Goal: Submit feedback/report problem

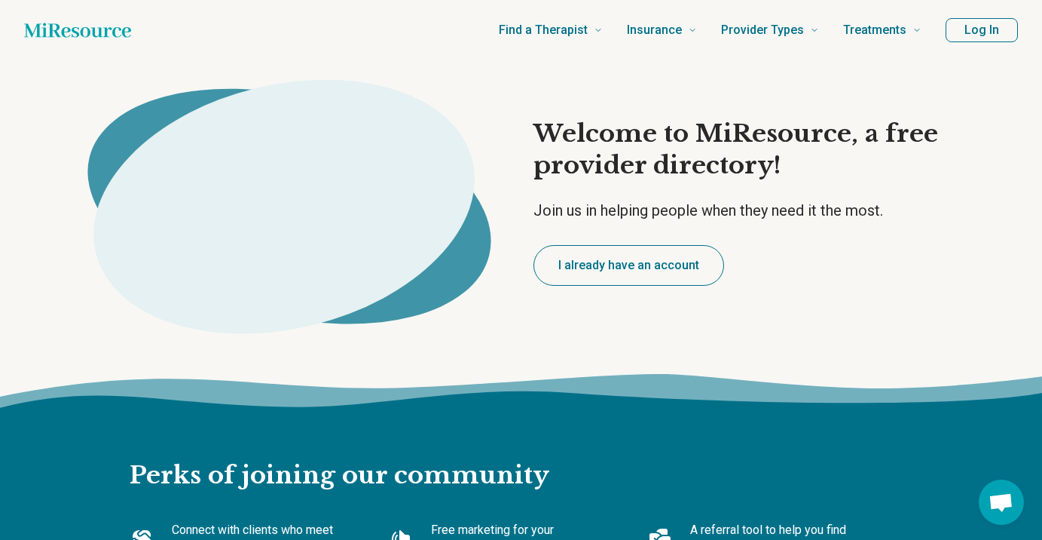
scroll to position [4075, 0]
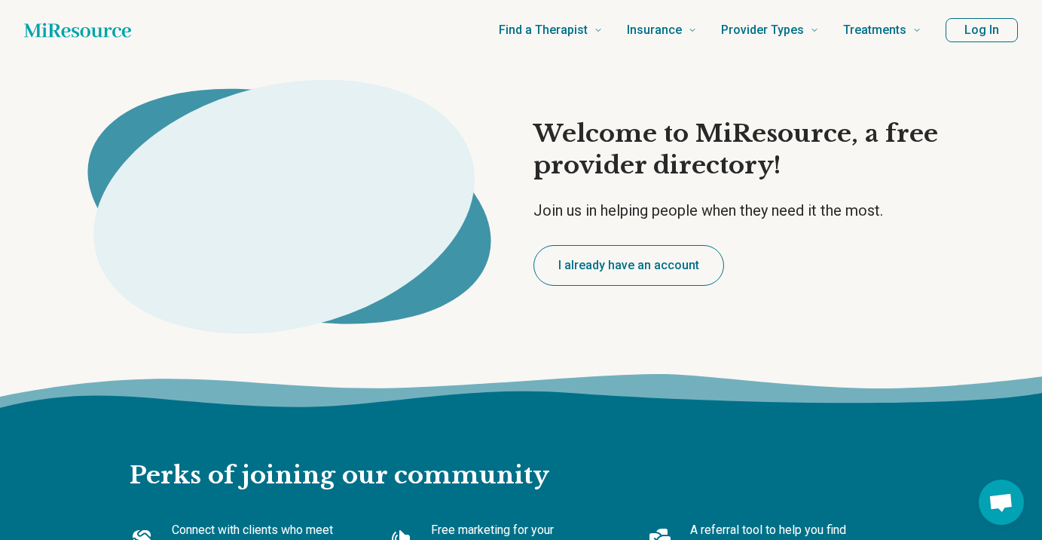
scroll to position [0, 0]
click at [611, 273] on button "I already have an account" at bounding box center [629, 265] width 191 height 41
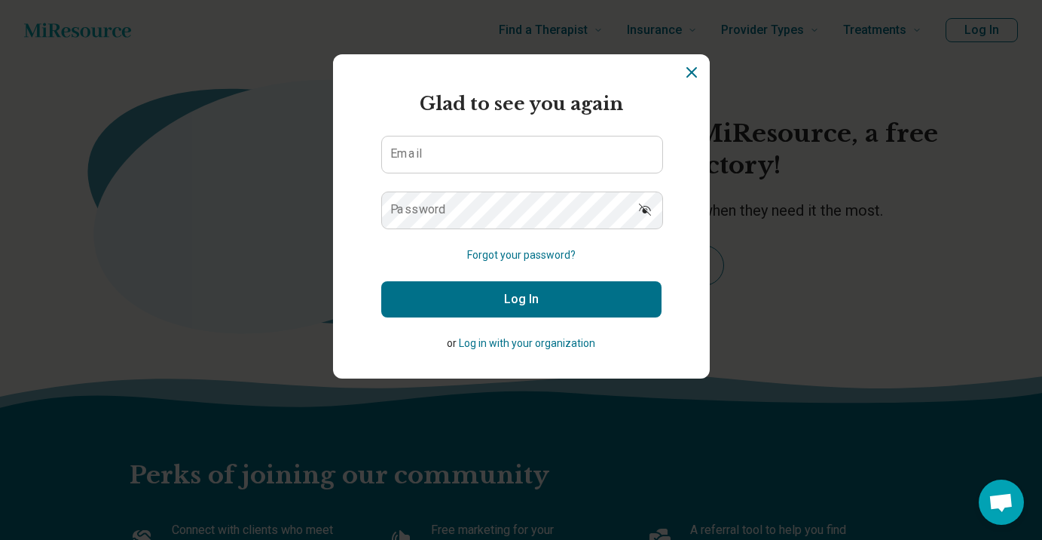
click at [696, 73] on icon "Dismiss" at bounding box center [692, 72] width 18 height 18
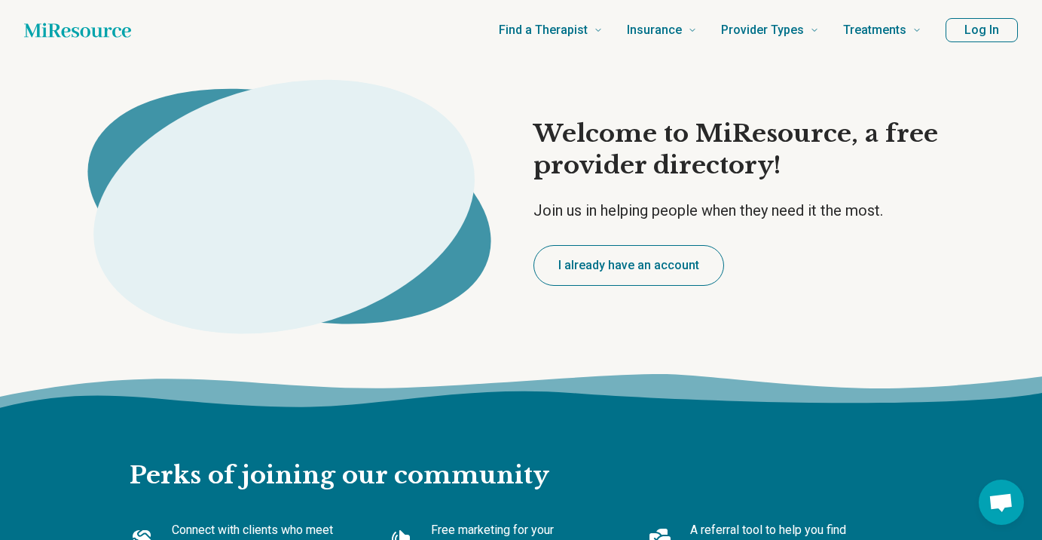
click at [75, 38] on icon "Home page" at bounding box center [77, 30] width 107 height 30
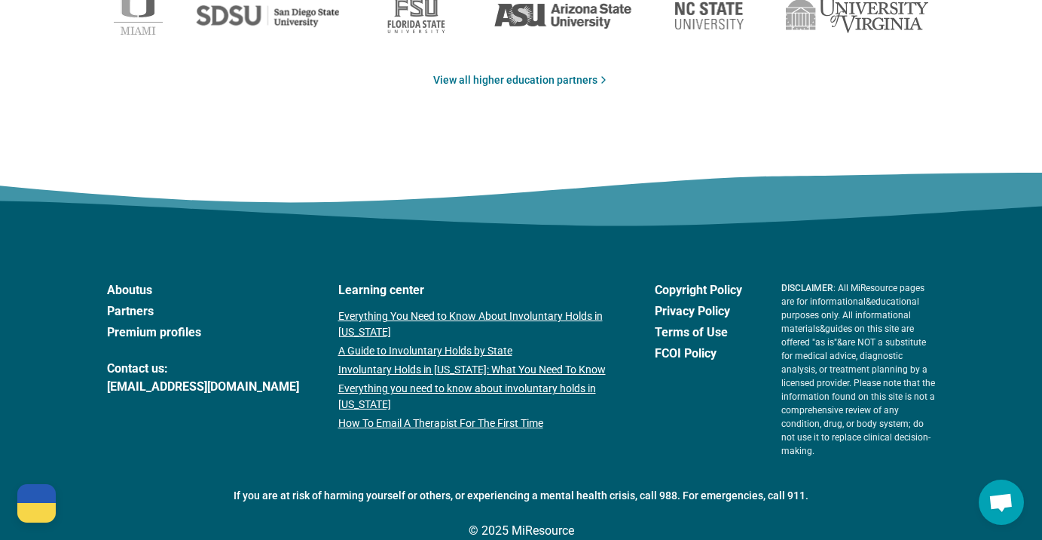
scroll to position [2654, 0]
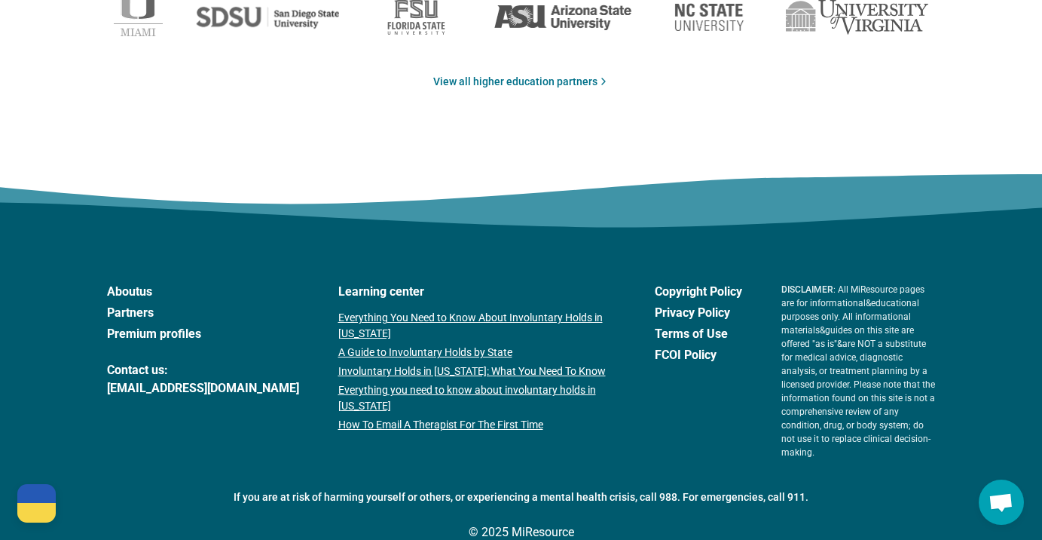
click at [1001, 508] on span "Open chat" at bounding box center [1001, 503] width 25 height 21
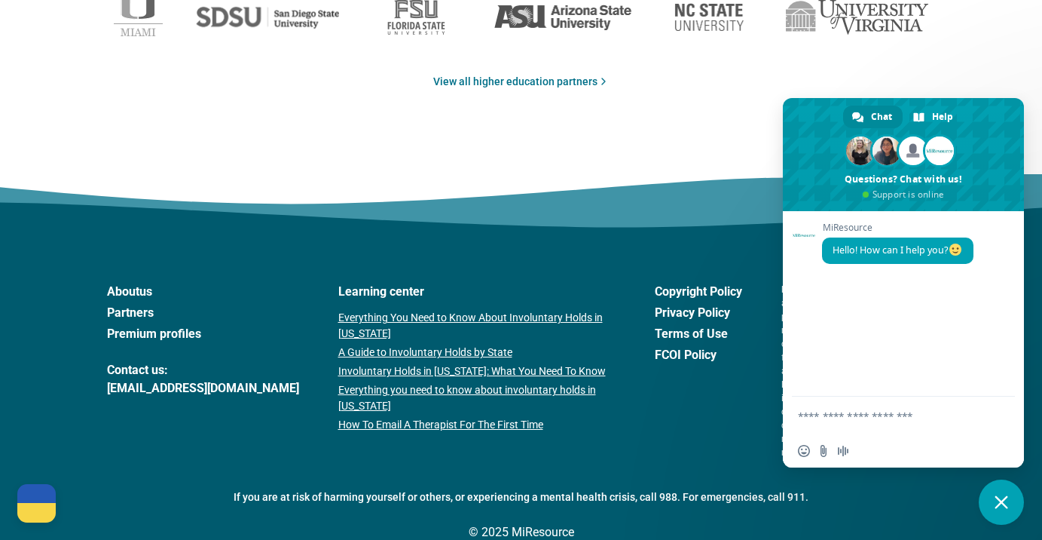
click at [834, 417] on textarea "Compose your message..." at bounding box center [887, 416] width 178 height 14
type textarea "**********"
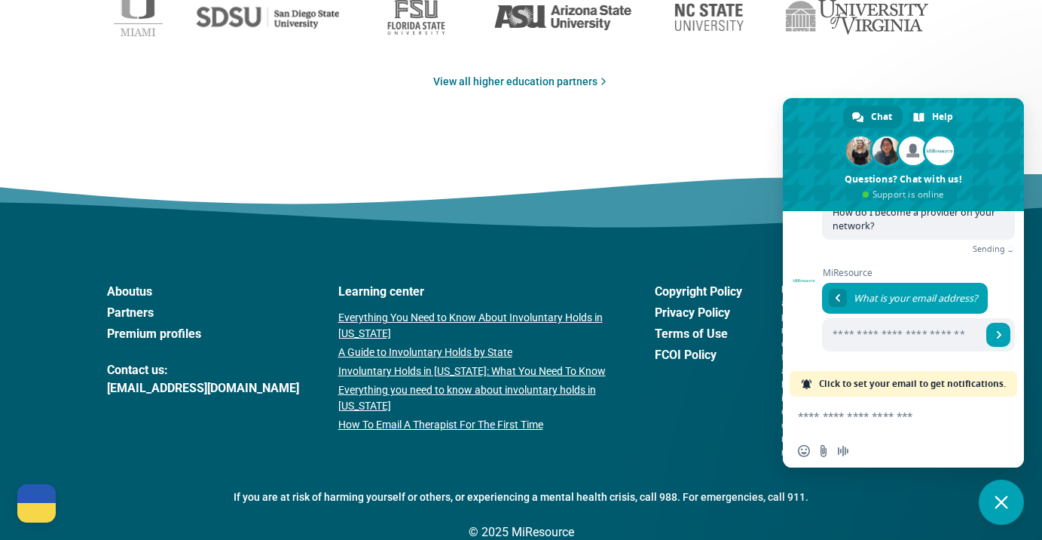
scroll to position [85, 0]
type input "**********"
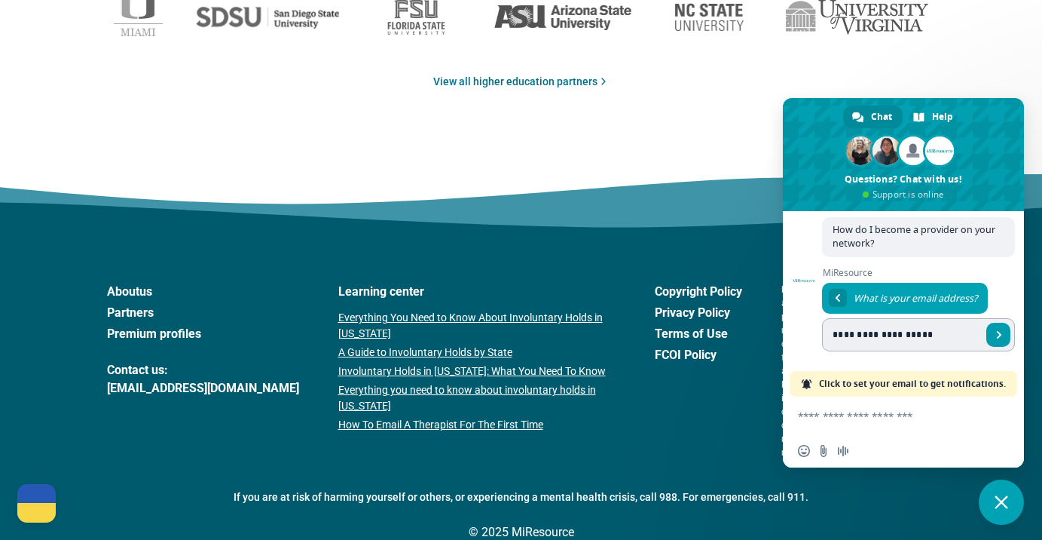
click at [1000, 331] on span "Send" at bounding box center [1000, 335] width 8 height 8
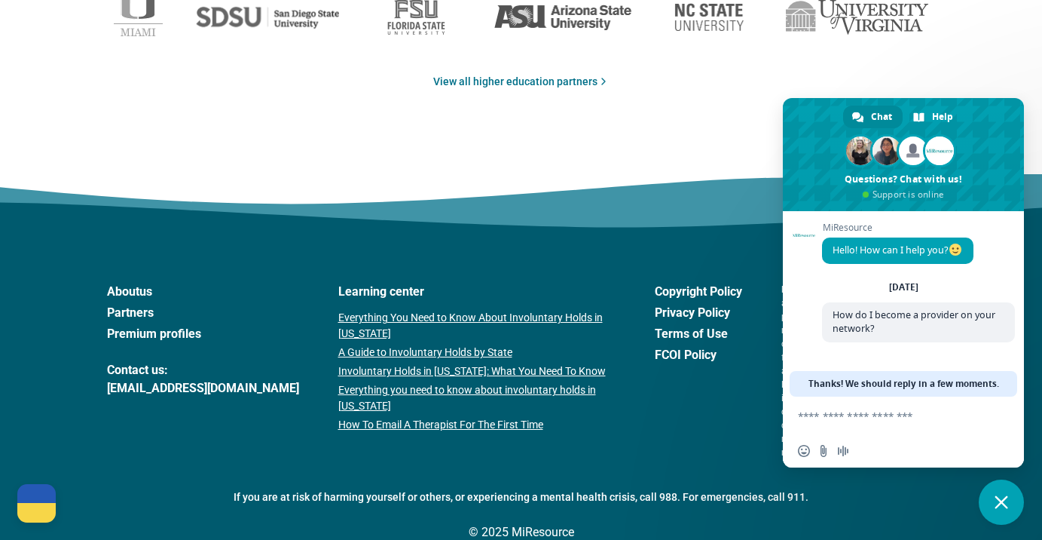
scroll to position [0, 0]
